Goal: Task Accomplishment & Management: Use online tool/utility

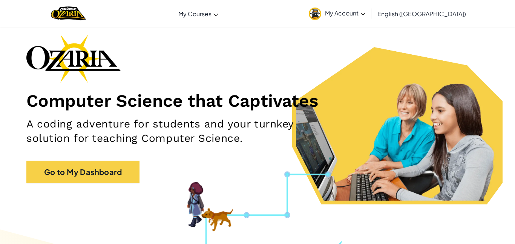
scroll to position [32, 0]
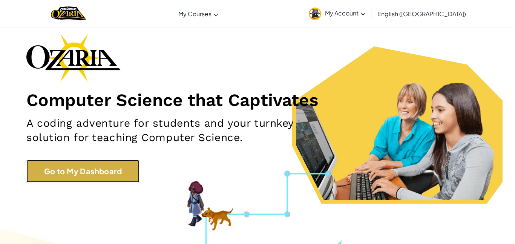
click at [101, 165] on link "Go to My Dashboard" at bounding box center [82, 171] width 113 height 23
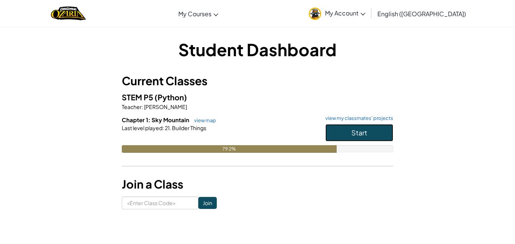
click at [344, 133] on button "Start" at bounding box center [360, 132] width 68 height 17
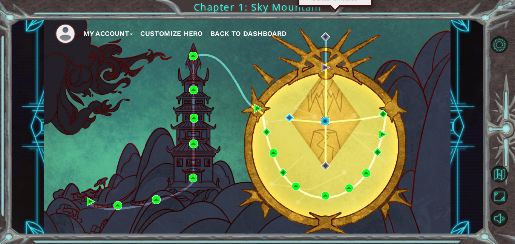
click at [324, 121] on img at bounding box center [325, 121] width 9 height 9
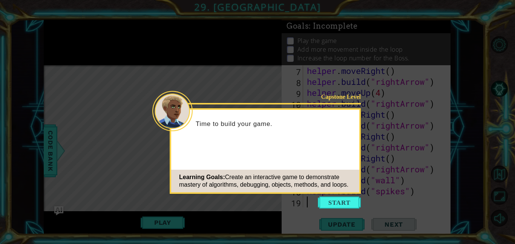
scroll to position [98, 0]
click at [337, 201] on button "Start" at bounding box center [339, 203] width 43 height 12
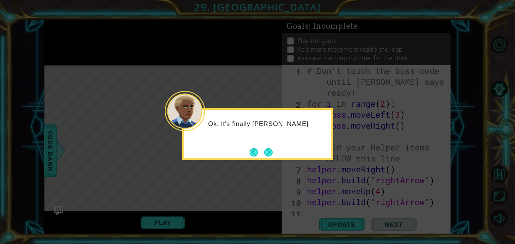
scroll to position [0, 0]
click at [268, 153] on button "Next" at bounding box center [269, 152] width 8 height 8
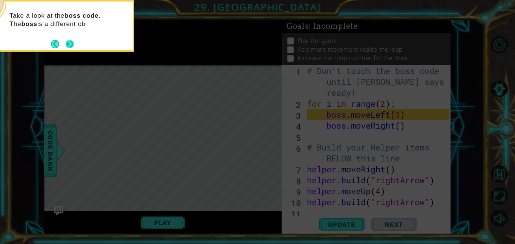
click at [70, 45] on button "Next" at bounding box center [70, 44] width 8 height 8
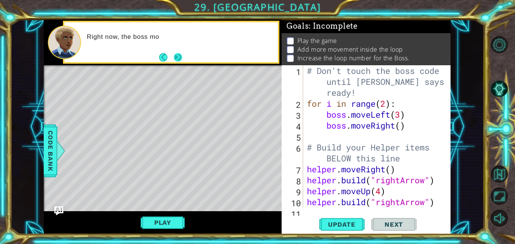
click at [179, 54] on button "Next" at bounding box center [178, 57] width 8 height 8
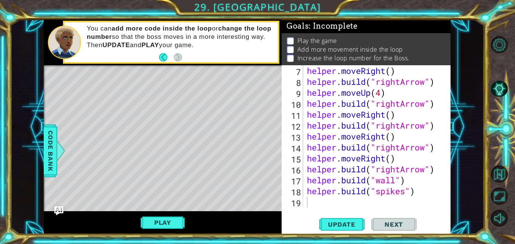
scroll to position [98, 0]
click at [302, 203] on div "19" at bounding box center [293, 203] width 20 height 11
click at [159, 220] on button "Play" at bounding box center [163, 222] width 44 height 14
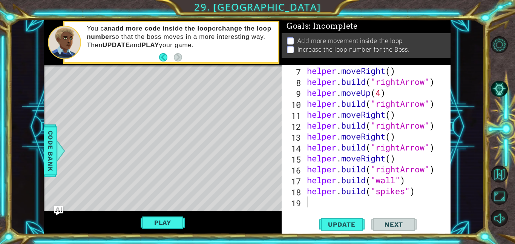
click at [308, 203] on div "helper . moveRight ( ) helper . build ( "rightArrow" ) helper . moveUp ( 4 ) he…" at bounding box center [380, 147] width 148 height 164
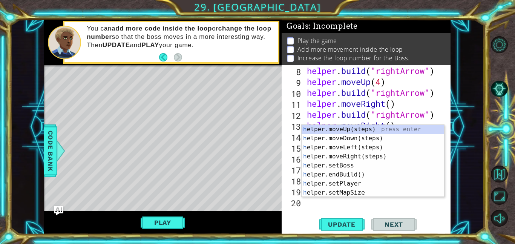
scroll to position [109, 0]
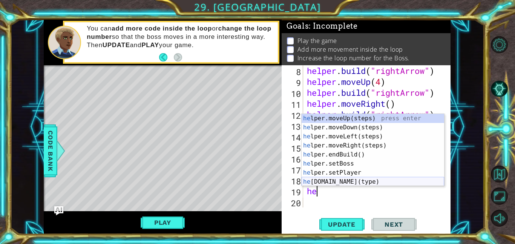
click at [314, 180] on div "he lper.moveUp(steps) press enter he lper.moveDown(steps) press enter he lper.m…" at bounding box center [373, 159] width 143 height 91
type textarea "[DOMAIN_NAME]("wall")"
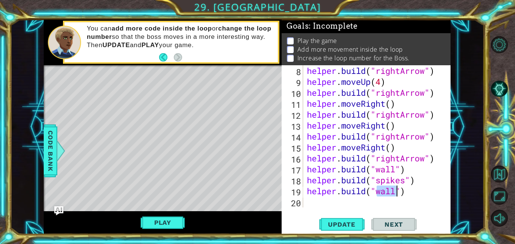
click at [317, 206] on div "helper . build ( "rightArrow" ) helper . moveUp ( 4 ) helper . build ( "rightAr…" at bounding box center [380, 147] width 148 height 164
type textarea "h"
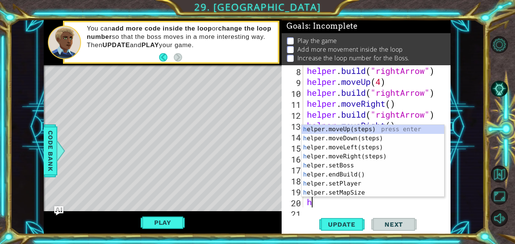
scroll to position [120, 0]
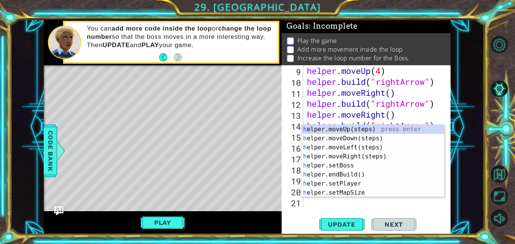
click at [312, 202] on div "helper . moveUp ( 4 ) helper . build ( "rightArrow" ) helper . moveRight ( ) he…" at bounding box center [380, 147] width 148 height 164
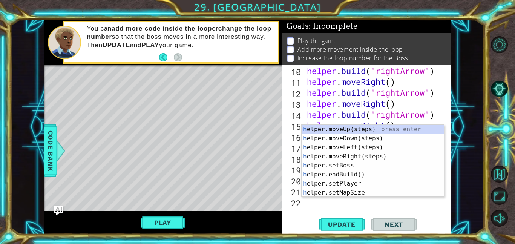
scroll to position [131, 0]
type textarea "he"
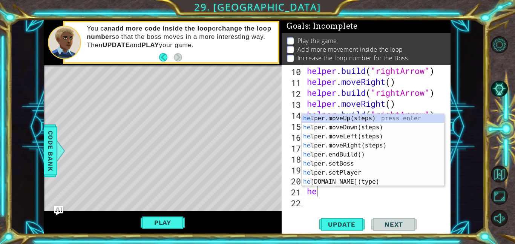
click at [417, 205] on div "helper . build ( "rightArrow" ) helper . moveRight ( ) helper . build ( "rightA…" at bounding box center [380, 147] width 148 height 164
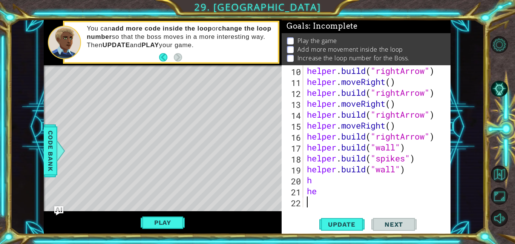
click at [312, 181] on div "helper . build ( "rightArrow" ) helper . moveRight ( ) helper . build ( "rightA…" at bounding box center [380, 147] width 148 height 164
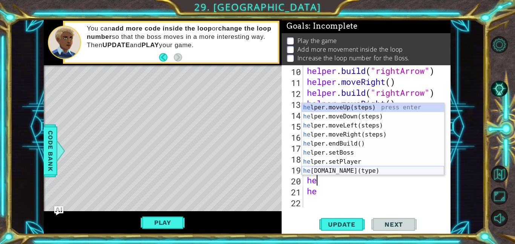
click at [344, 171] on div "he lper.moveUp(steps) press enter he lper.moveDown(steps) press enter he lper.m…" at bounding box center [373, 148] width 143 height 91
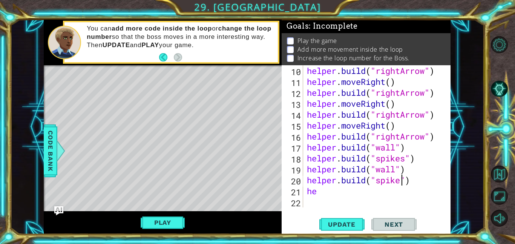
scroll to position [0, 5]
click at [331, 194] on div "helper . build ( "rightArrow" ) helper . moveRight ( ) helper . build ( "rightA…" at bounding box center [380, 147] width 148 height 164
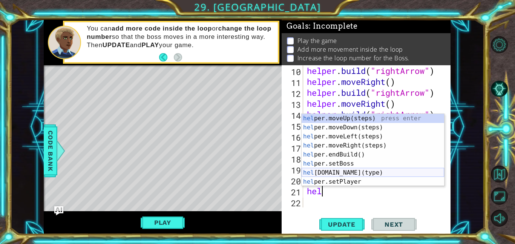
click at [342, 171] on div "hel per.moveUp(steps) press enter hel per.moveDown(steps) press enter hel per.m…" at bounding box center [373, 159] width 143 height 91
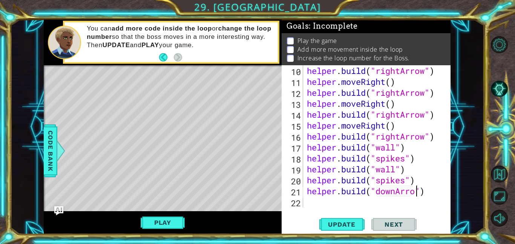
scroll to position [0, 5]
click at [152, 226] on button "Play" at bounding box center [163, 222] width 44 height 14
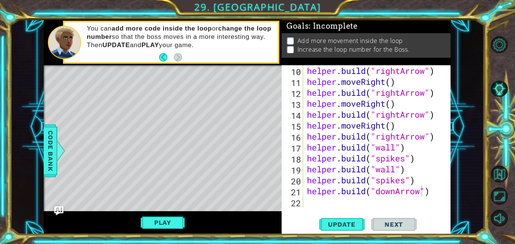
click at [432, 195] on div "helper . build ( "rightArrow" ) helper . moveRight ( ) helper . build ( "rightA…" at bounding box center [380, 147] width 148 height 164
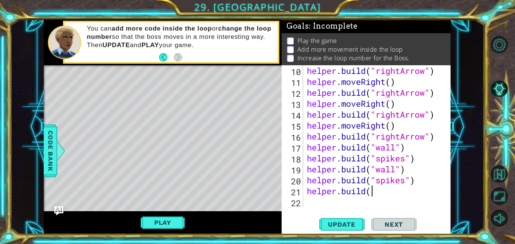
scroll to position [0, 2]
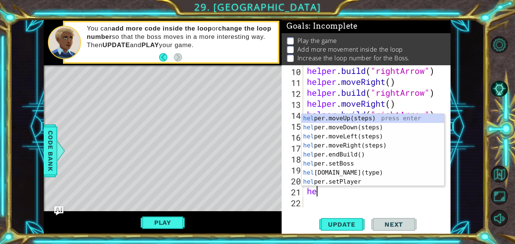
type textarea "h"
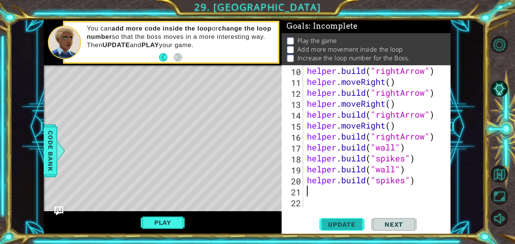
click at [331, 228] on span "Update" at bounding box center [342, 225] width 43 height 8
click at [155, 225] on button "Play" at bounding box center [163, 222] width 44 height 14
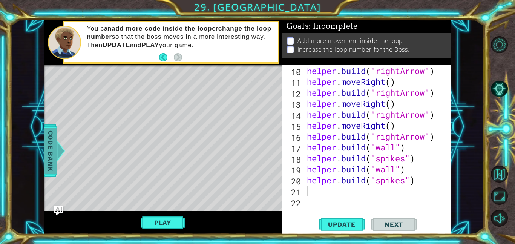
click at [48, 147] on span "Code Bank" at bounding box center [51, 151] width 12 height 46
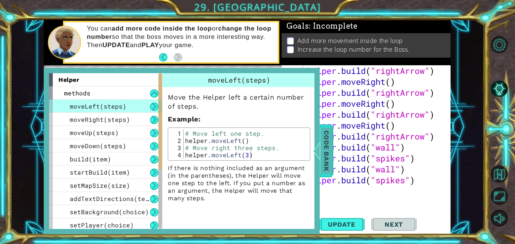
click at [325, 146] on span "Code Bank" at bounding box center [327, 151] width 12 height 46
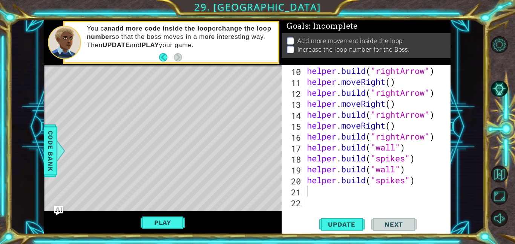
click at [309, 192] on div "helper . build ( "rightArrow" ) helper . moveRight ( ) helper . build ( "rightA…" at bounding box center [380, 147] width 148 height 164
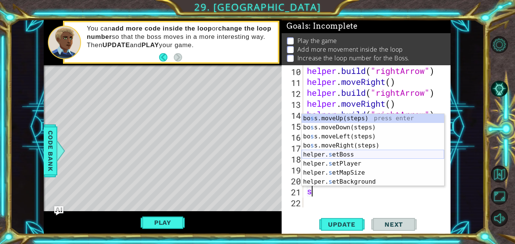
click at [347, 153] on div "[PERSON_NAME] s s.moveUp(steps) press enter bo s s.moveDown(steps) press enter …" at bounding box center [373, 159] width 143 height 91
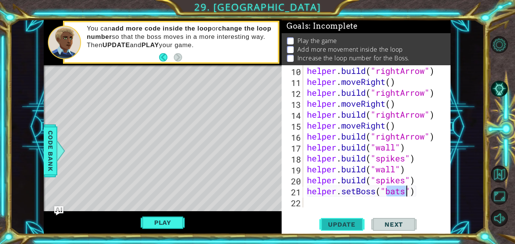
click at [355, 225] on span "Update" at bounding box center [342, 225] width 43 height 8
click at [350, 221] on span "Update" at bounding box center [342, 225] width 43 height 8
click at [355, 224] on span "Update" at bounding box center [342, 225] width 43 height 8
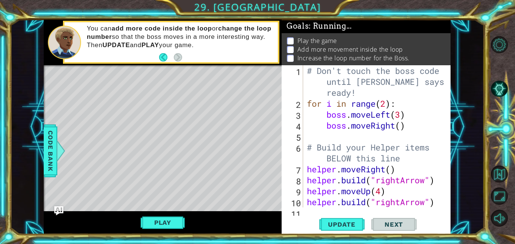
click at [400, 117] on div "# Don't touch the boss code until [PERSON_NAME] says you're ready! for i in ran…" at bounding box center [380, 158] width 148 height 186
click at [385, 105] on div "# Don't touch the boss code until [PERSON_NAME] says you're ready! for i in ran…" at bounding box center [380, 158] width 148 height 186
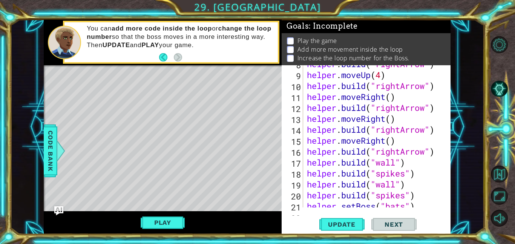
scroll to position [116, 0]
click at [331, 227] on span "Update" at bounding box center [342, 225] width 43 height 8
click at [165, 225] on button "Play" at bounding box center [163, 222] width 44 height 14
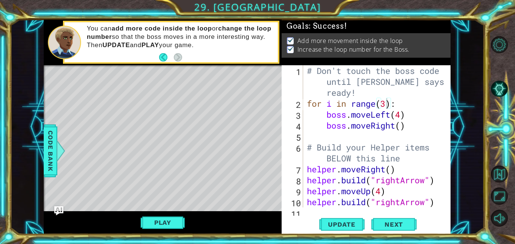
scroll to position [0, 0]
click at [401, 118] on div "# Don't touch the boss code until [PERSON_NAME] says you're ready! for i in ran…" at bounding box center [380, 158] width 148 height 186
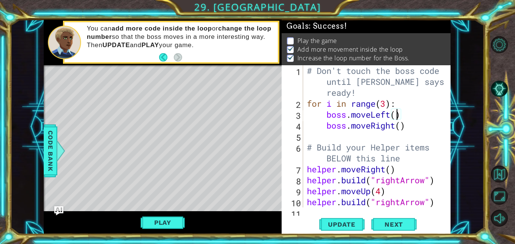
scroll to position [0, 4]
click at [384, 106] on div "# Don't touch the boss code until [PERSON_NAME] says you're ready! for i in ran…" at bounding box center [380, 158] width 148 height 186
click at [351, 225] on span "Update" at bounding box center [342, 225] width 43 height 8
click at [175, 222] on button "Play" at bounding box center [163, 222] width 44 height 14
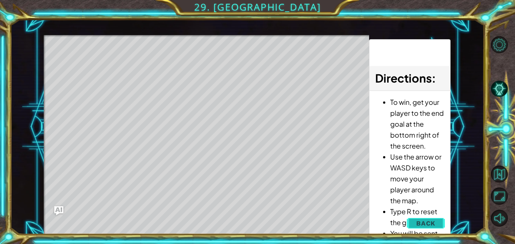
click at [432, 220] on span "Back" at bounding box center [426, 224] width 19 height 8
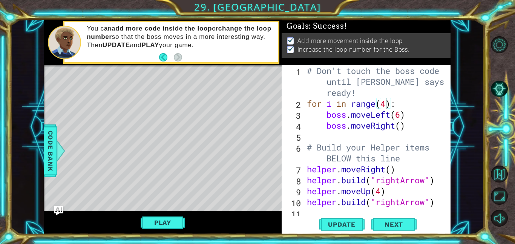
click at [400, 118] on div "# Don't touch the boss code until [PERSON_NAME] says you're ready! for i in ran…" at bounding box center [380, 158] width 148 height 186
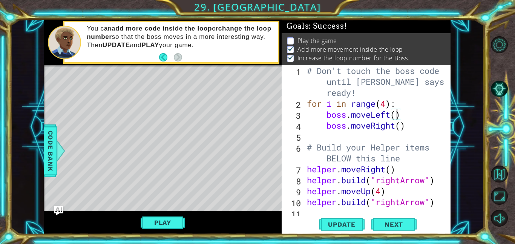
scroll to position [0, 4]
click at [385, 107] on div "# Don't touch the boss code until [PERSON_NAME] says you're ready! for i in ran…" at bounding box center [380, 158] width 148 height 186
click at [162, 222] on button "Play" at bounding box center [163, 222] width 44 height 14
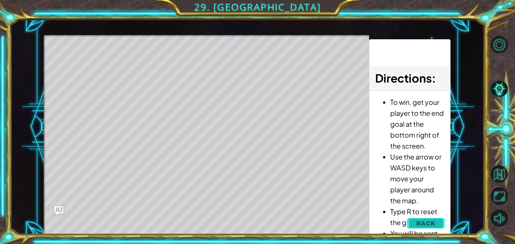
click at [429, 222] on span "Back" at bounding box center [426, 224] width 19 height 8
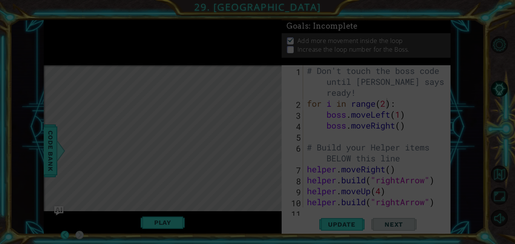
click at [388, 105] on icon at bounding box center [257, 122] width 515 height 244
click at [387, 106] on icon at bounding box center [257, 122] width 515 height 244
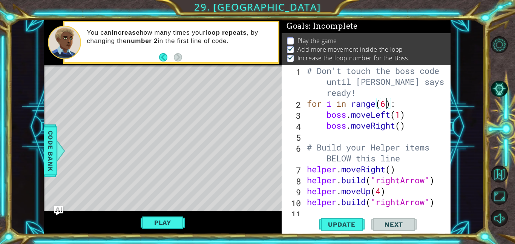
click at [399, 119] on div "# Don't touch the boss code until [PERSON_NAME] says you're ready! for i in ran…" at bounding box center [380, 158] width 148 height 186
click at [403, 119] on div "# Don't touch the boss code until [PERSON_NAME] says you're ready! for i in ran…" at bounding box center [380, 158] width 148 height 186
click at [404, 131] on div "# Don't touch the boss code until [PERSON_NAME] says you're ready! for i in ran…" at bounding box center [380, 158] width 148 height 186
type textarea "boss.moveRight(5)"
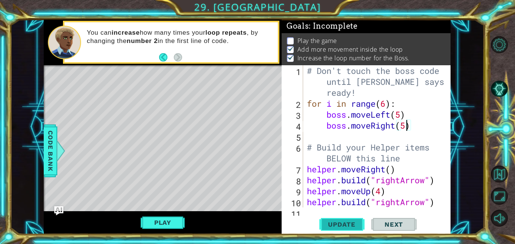
click at [349, 222] on span "Update" at bounding box center [342, 225] width 43 height 8
click at [172, 220] on button "Play" at bounding box center [163, 222] width 44 height 14
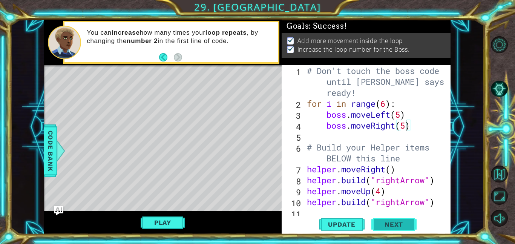
click at [403, 225] on span "Next" at bounding box center [394, 225] width 34 height 8
click at [401, 225] on body "1 ההההההההההההההההההההההההההההההההההההההההההההההההההההההההההההההההההההההההההההה…" at bounding box center [257, 122] width 515 height 244
